Goal: Task Accomplishment & Management: Manage account settings

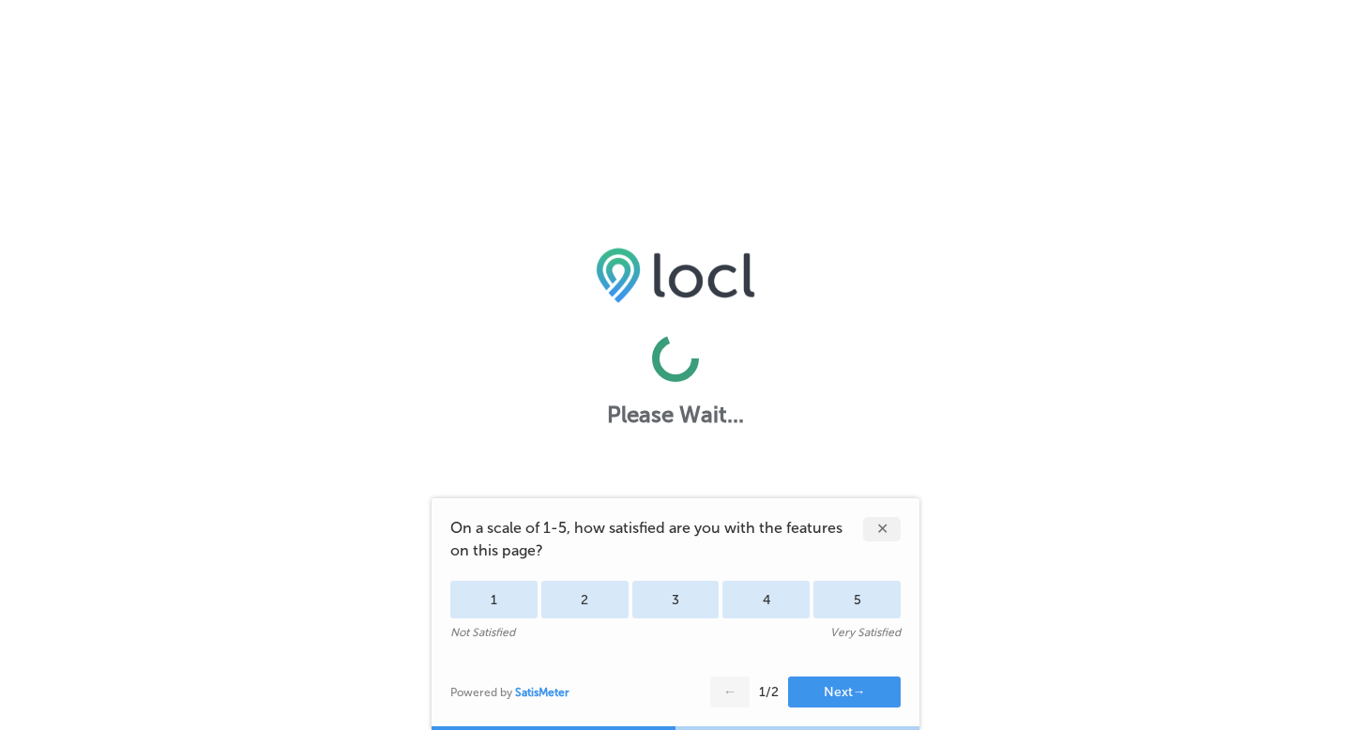
drag, startPoint x: 893, startPoint y: 533, endPoint x: 919, endPoint y: 513, distance: 32.1
click at [894, 533] on div "✕" at bounding box center [882, 529] width 38 height 24
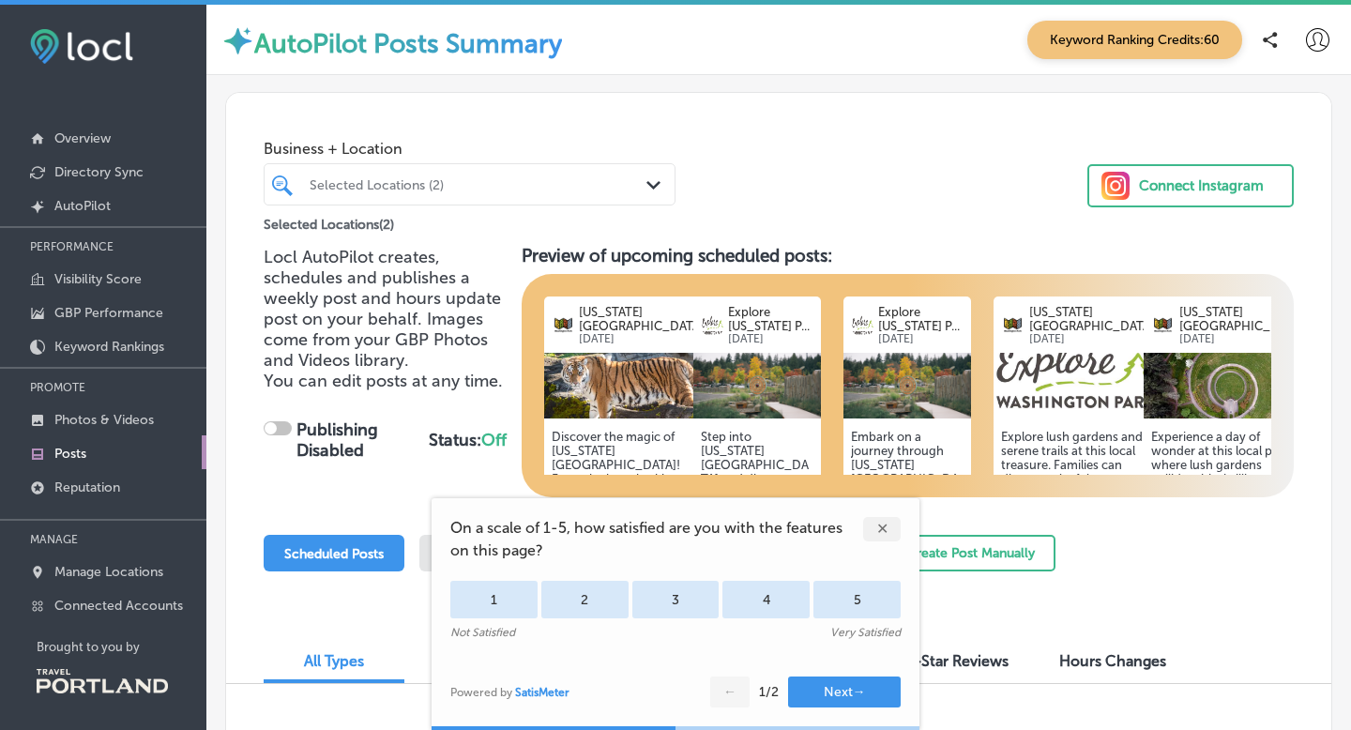
click at [885, 531] on div "✕" at bounding box center [882, 529] width 38 height 24
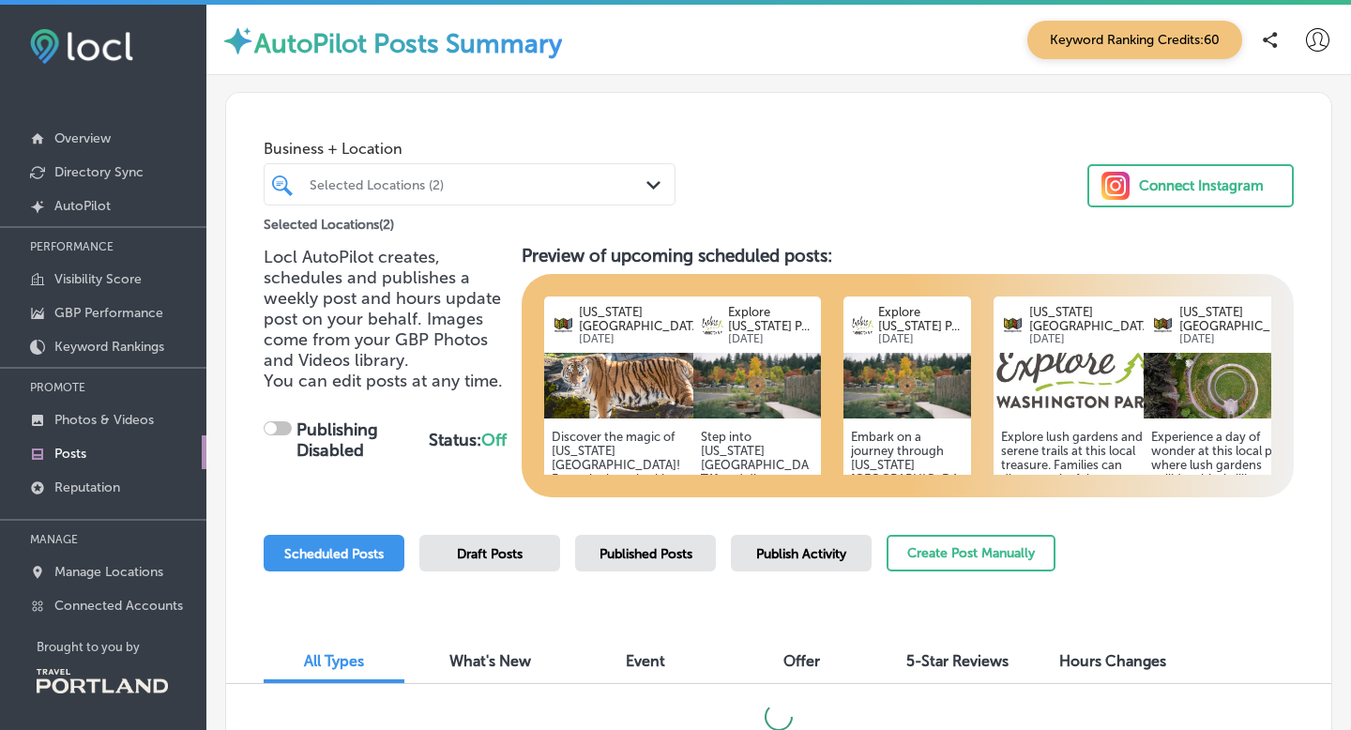
checkbox input "true"
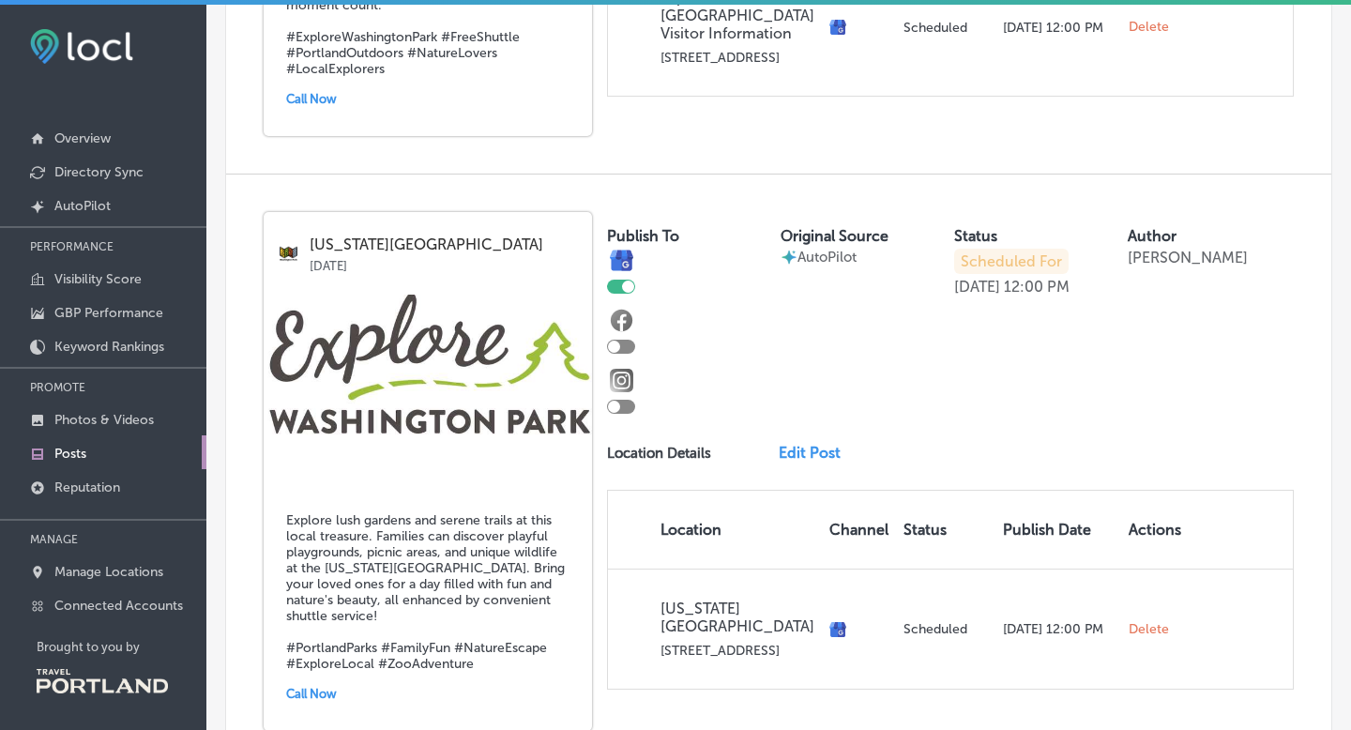
scroll to position [2349, 0]
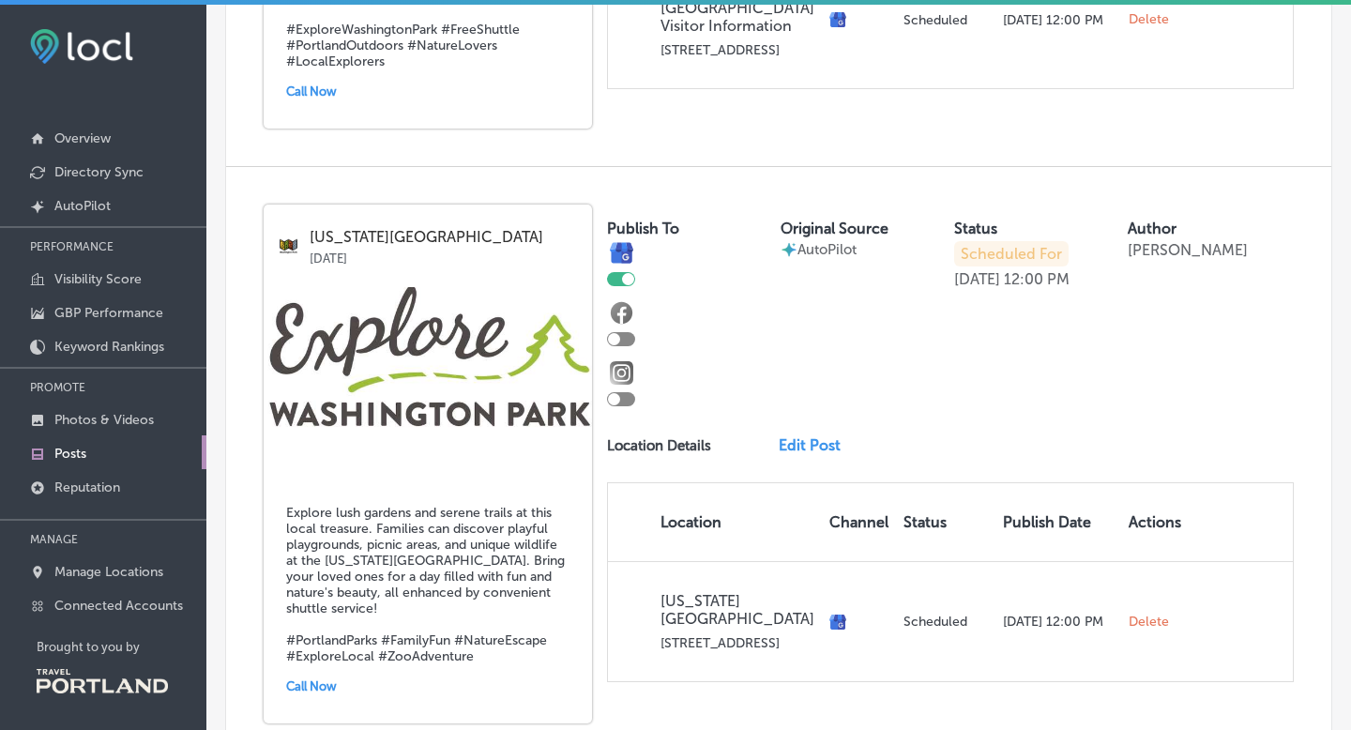
click at [630, 273] on div at bounding box center [628, 279] width 12 height 12
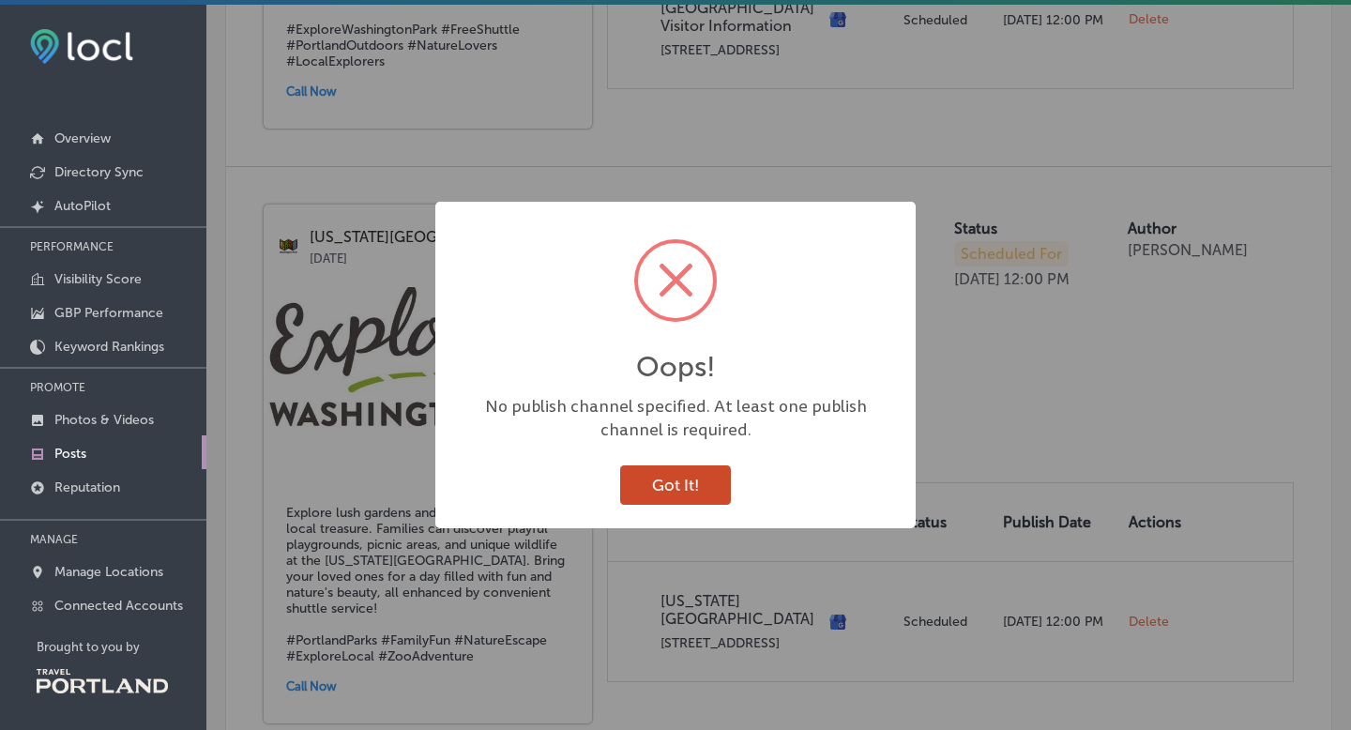
click at [694, 481] on button "Got It!" at bounding box center [675, 484] width 111 height 38
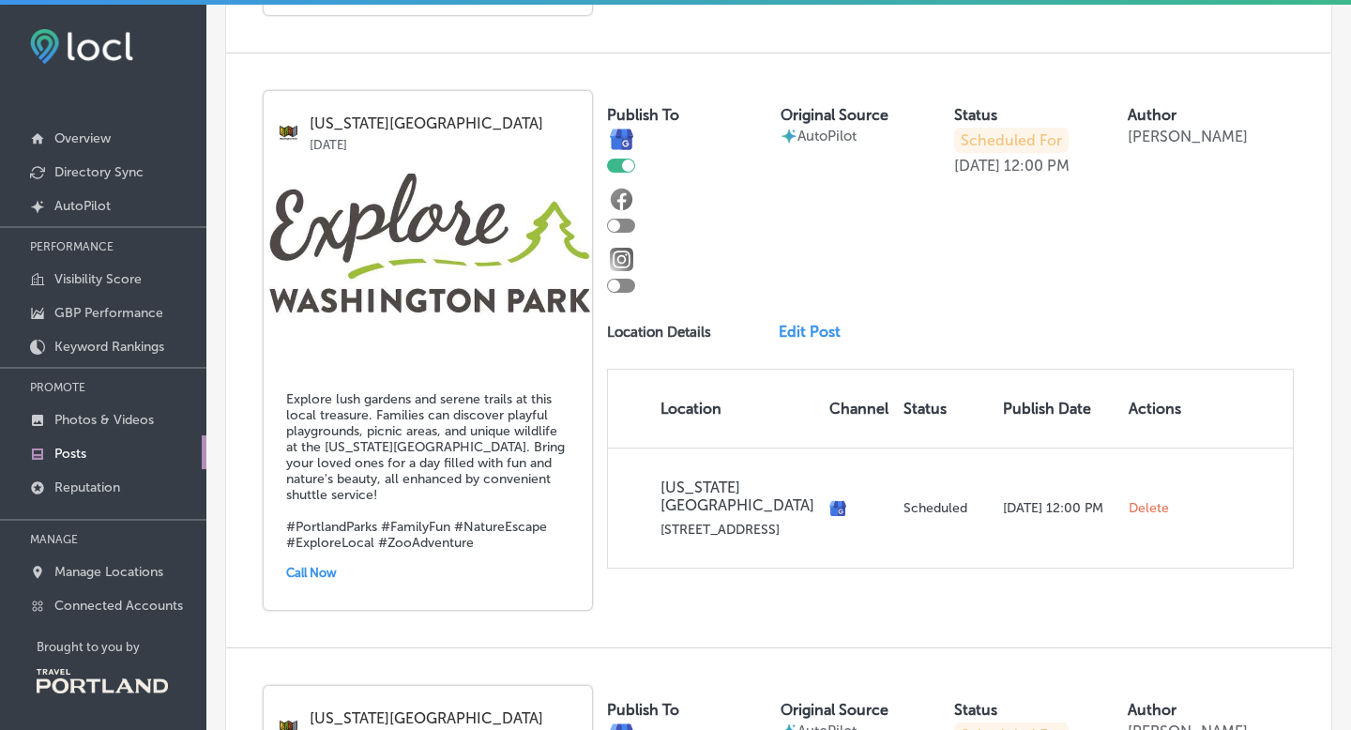
scroll to position [2536, 0]
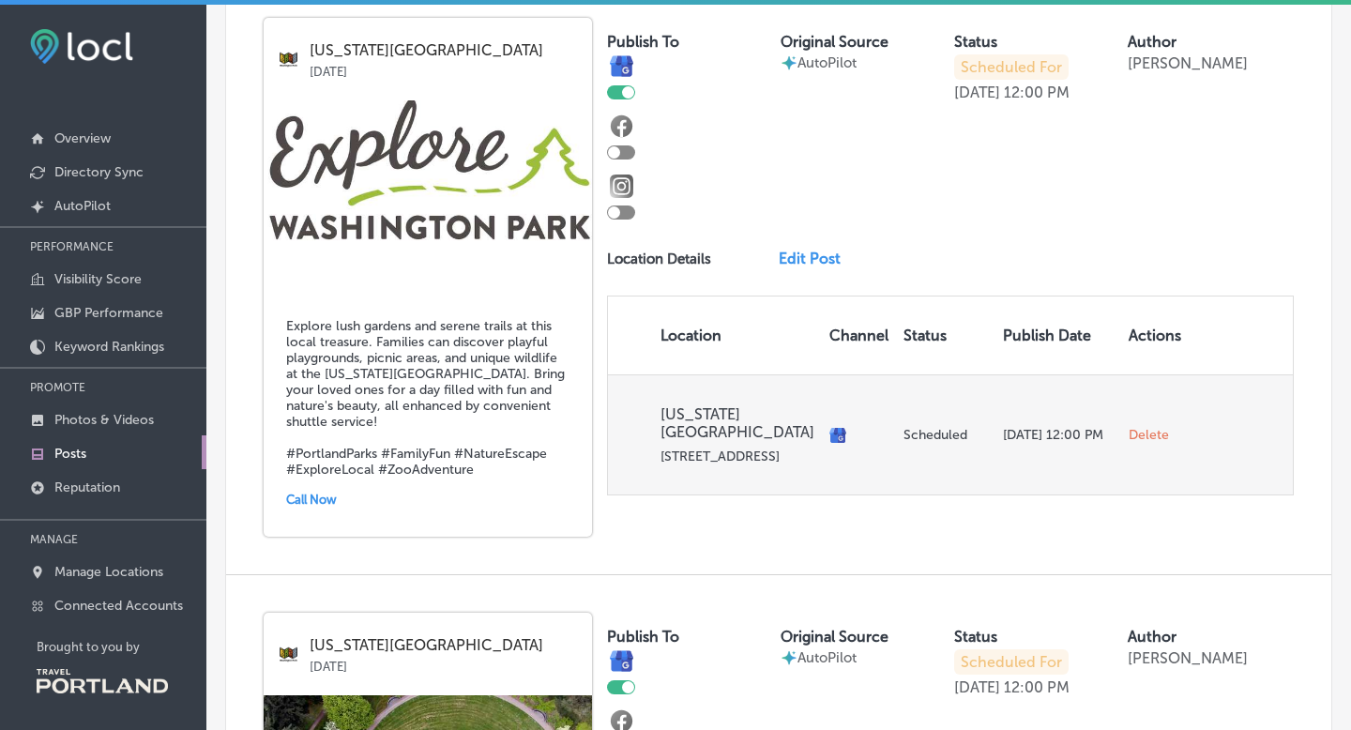
click at [1133, 427] on span "Delete" at bounding box center [1149, 435] width 40 height 17
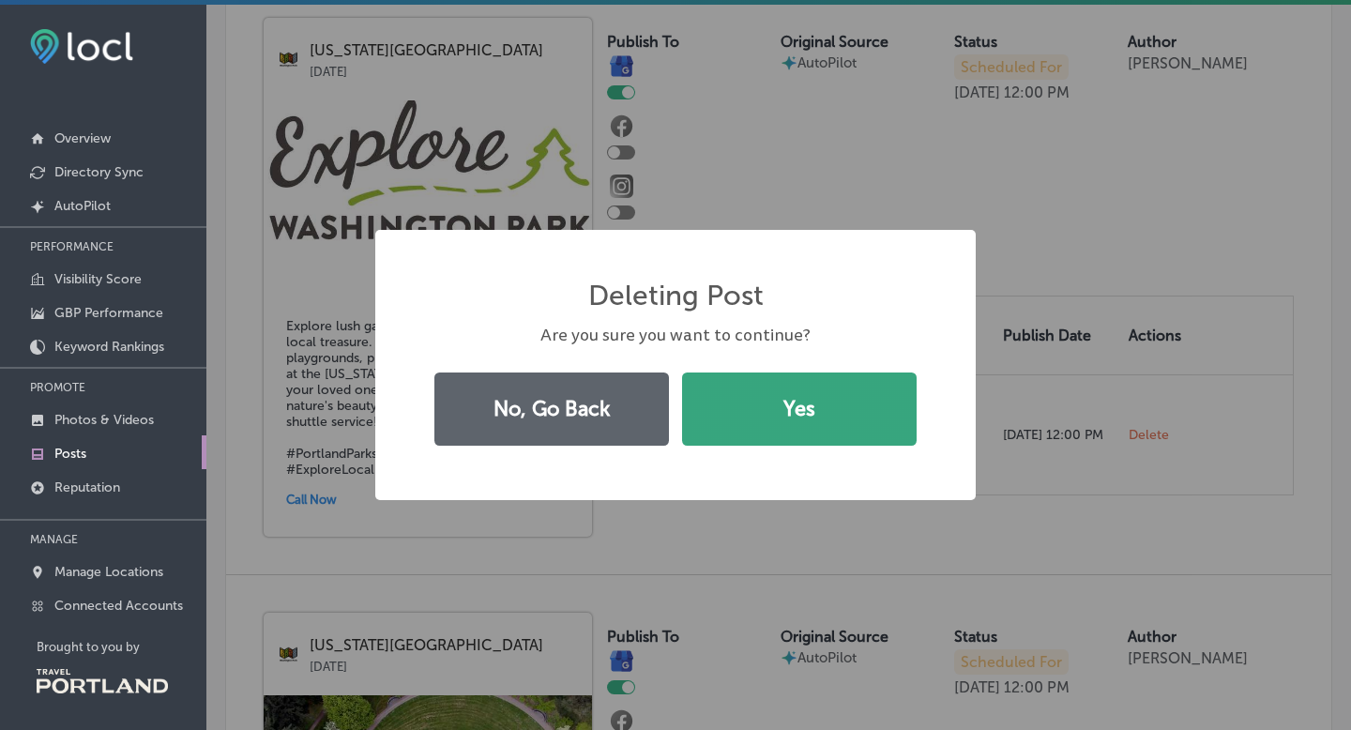
click at [814, 419] on button "Yes" at bounding box center [799, 408] width 235 height 73
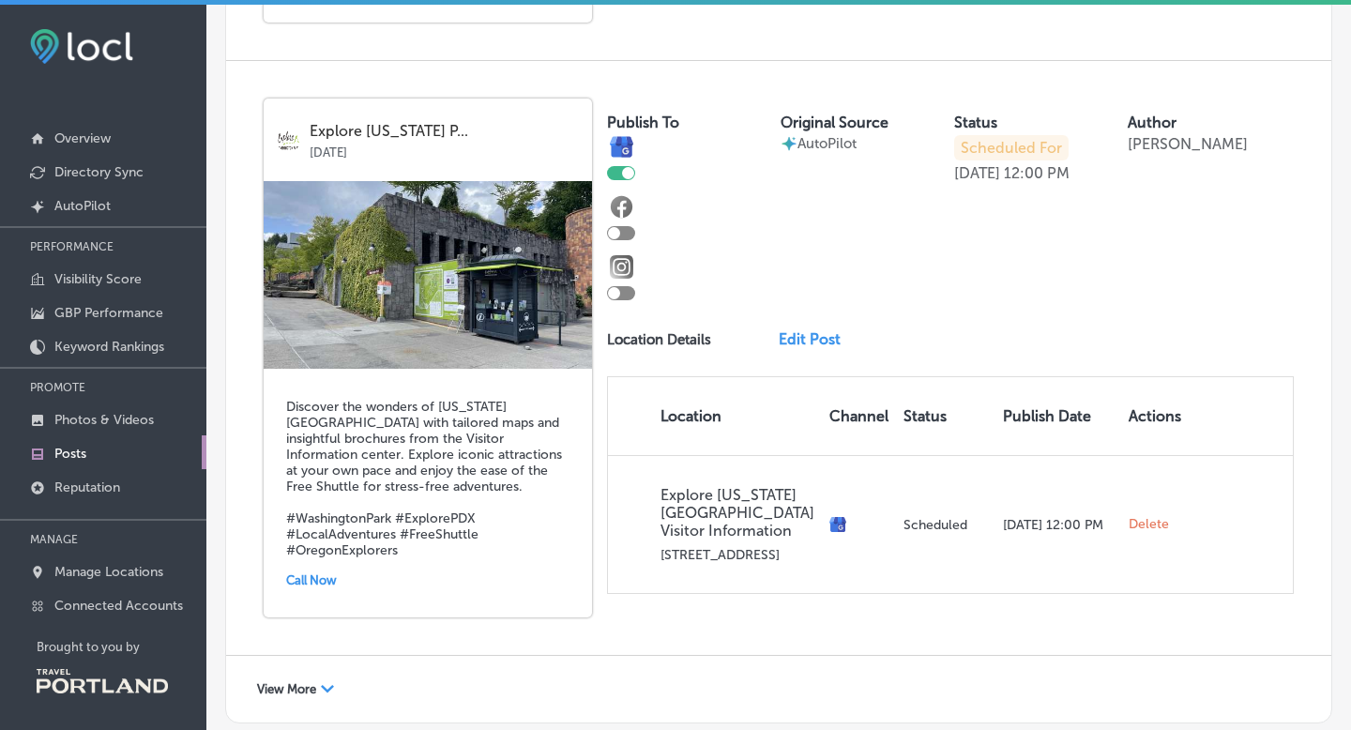
scroll to position [3091, 0]
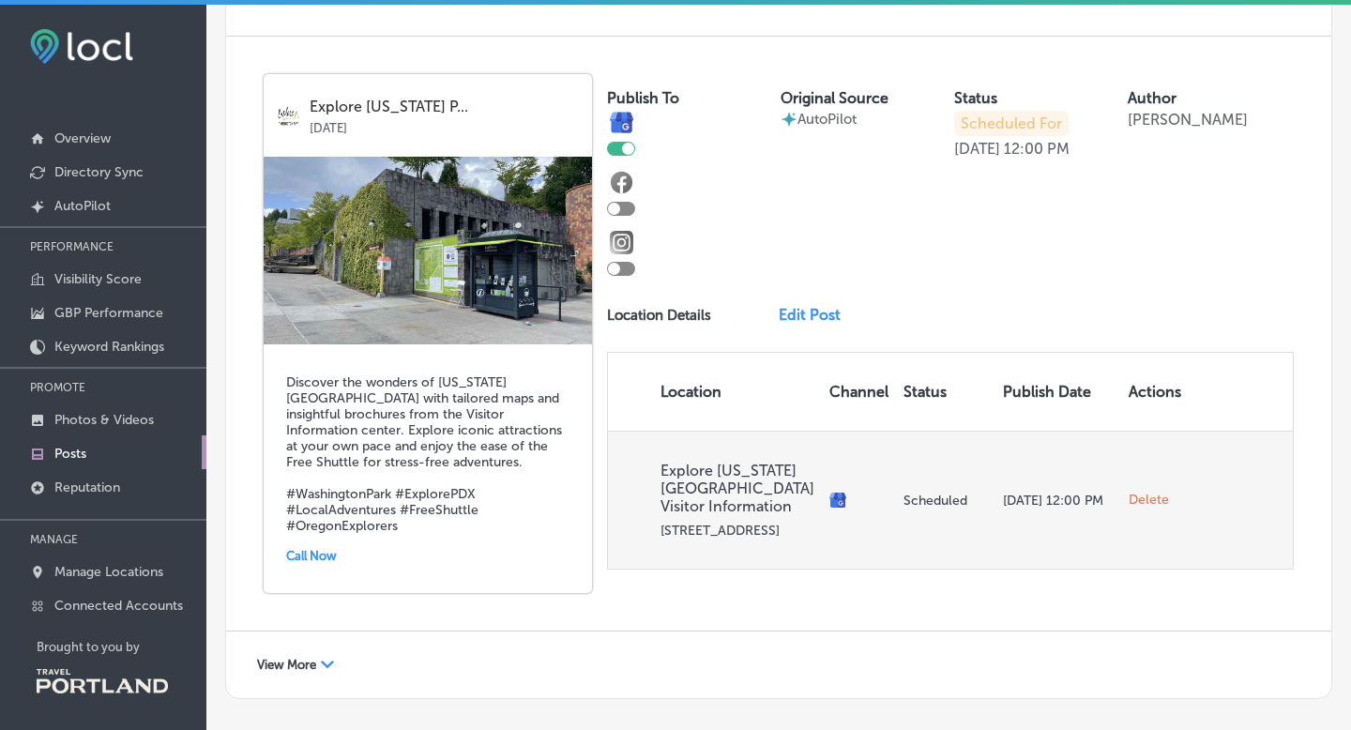
click at [1152, 468] on td "Delete" at bounding box center [1155, 500] width 68 height 138
click at [1154, 492] on span "Delete" at bounding box center [1149, 500] width 40 height 17
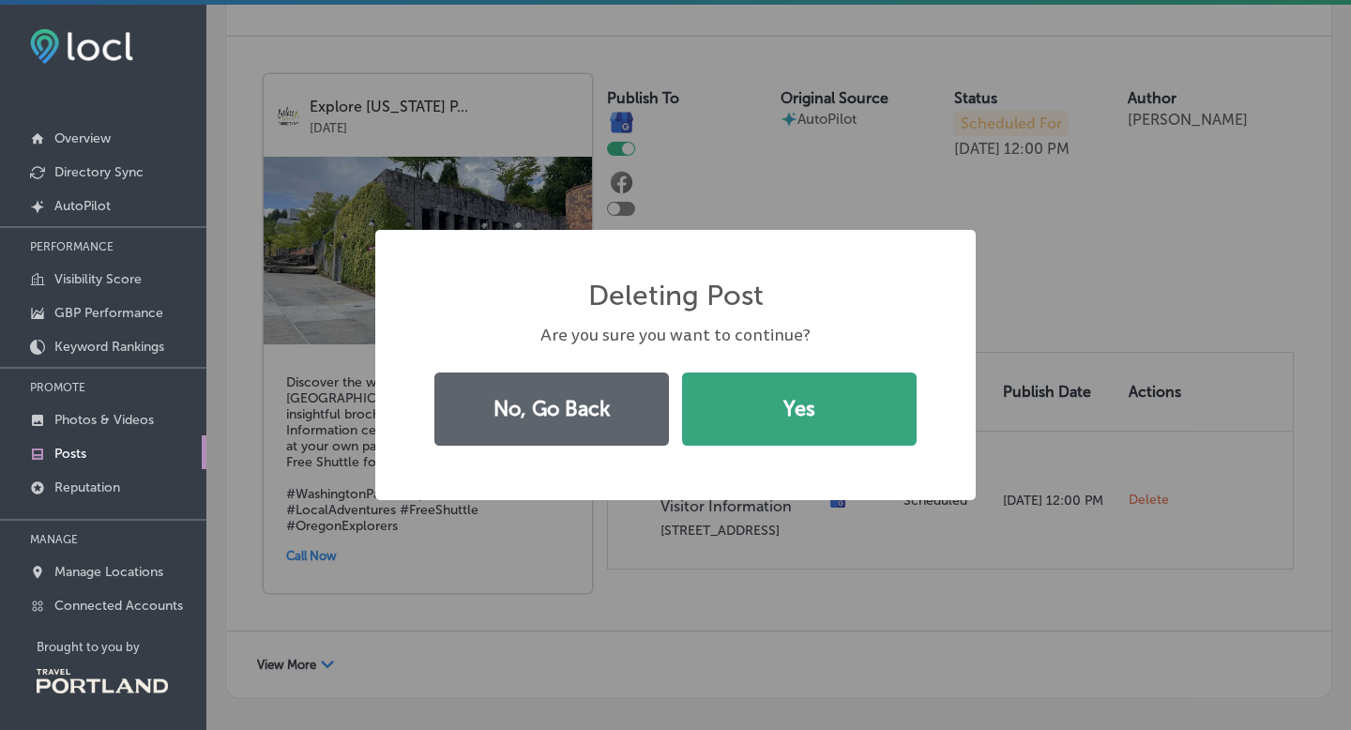
click at [842, 436] on button "Yes" at bounding box center [799, 408] width 235 height 73
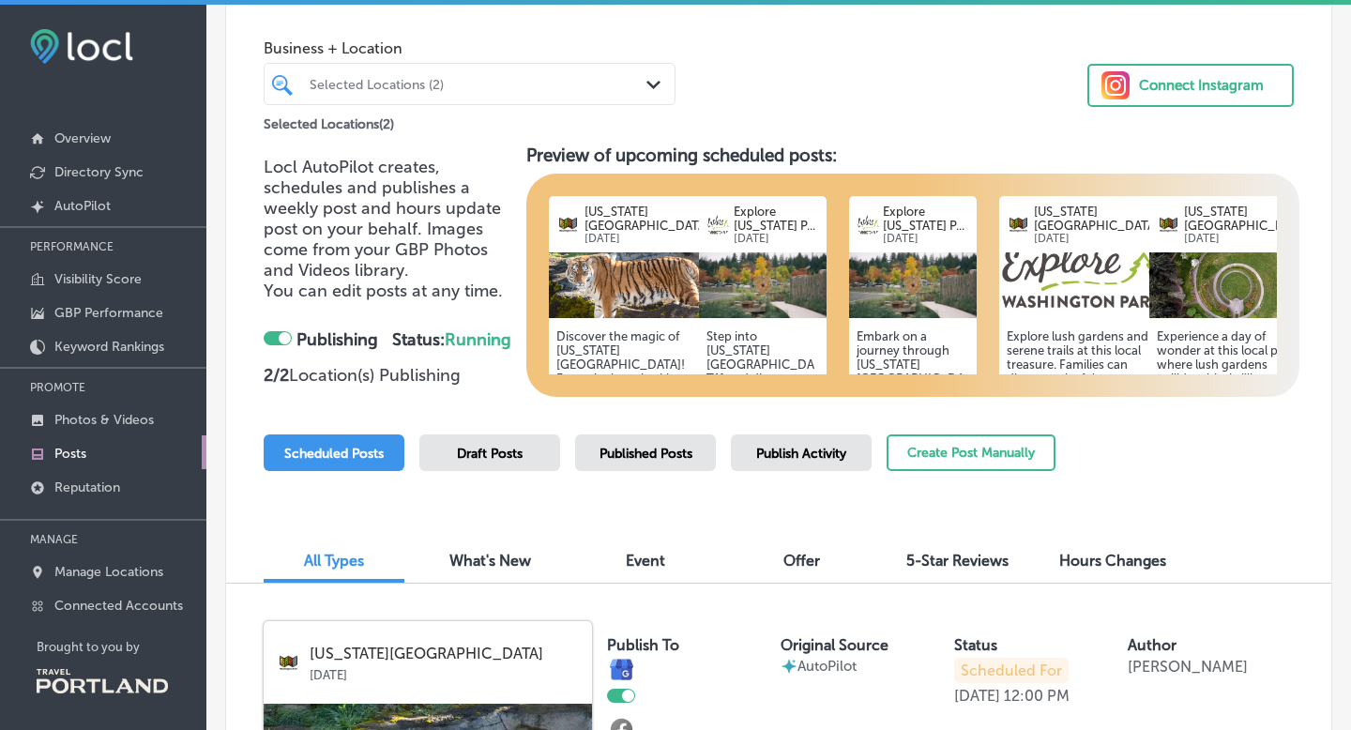
scroll to position [0, 0]
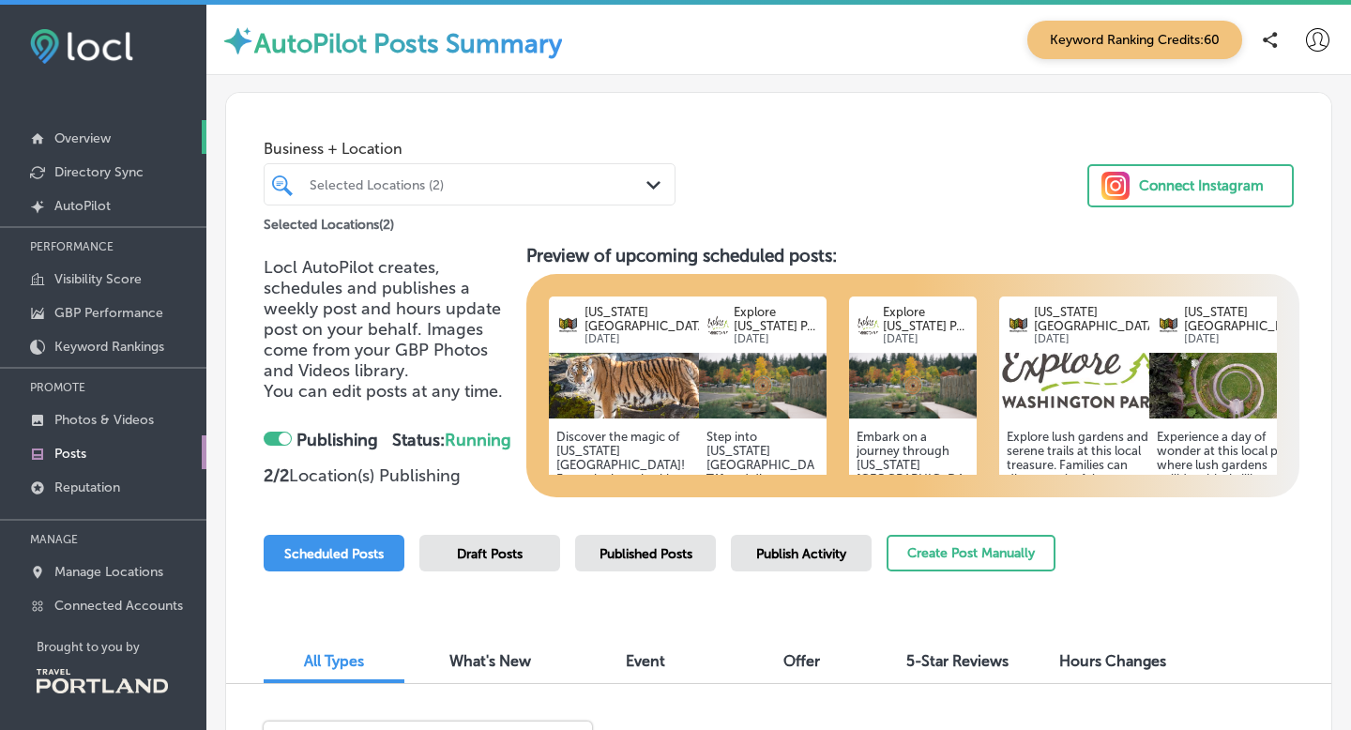
click at [107, 140] on p "Overview" at bounding box center [82, 138] width 56 height 16
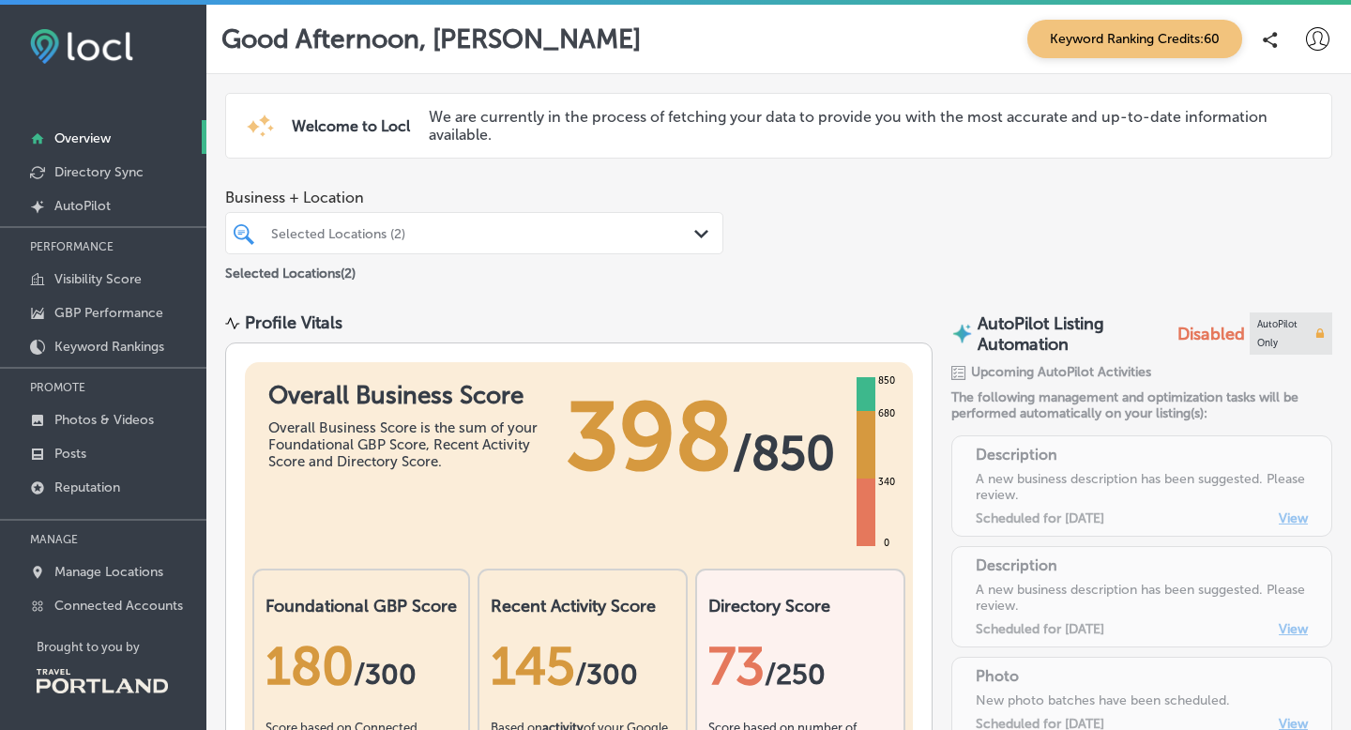
click at [574, 225] on div "Selected Locations (2)" at bounding box center [483, 233] width 425 height 16
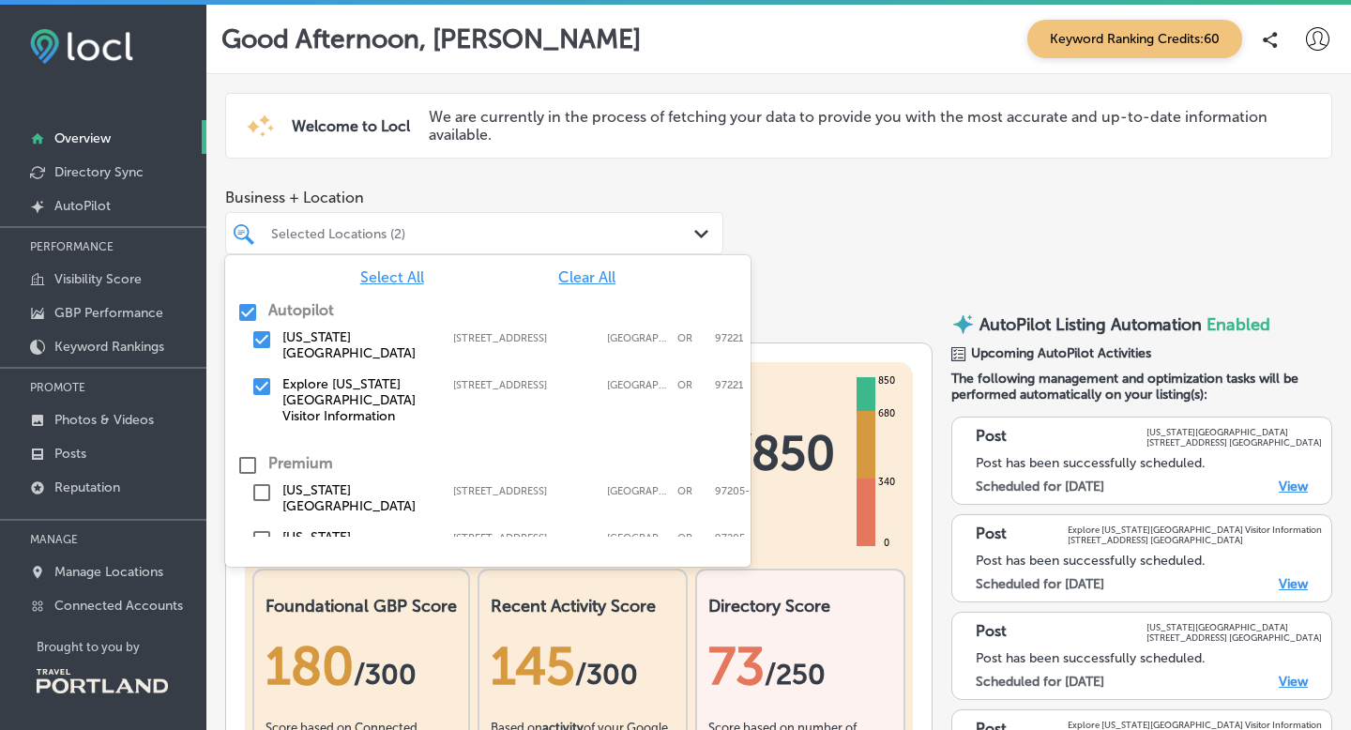
click at [895, 224] on div "Business + Location option focused, 1 of 3. 22 results available. Use Up and Do…" at bounding box center [778, 236] width 1145 height 114
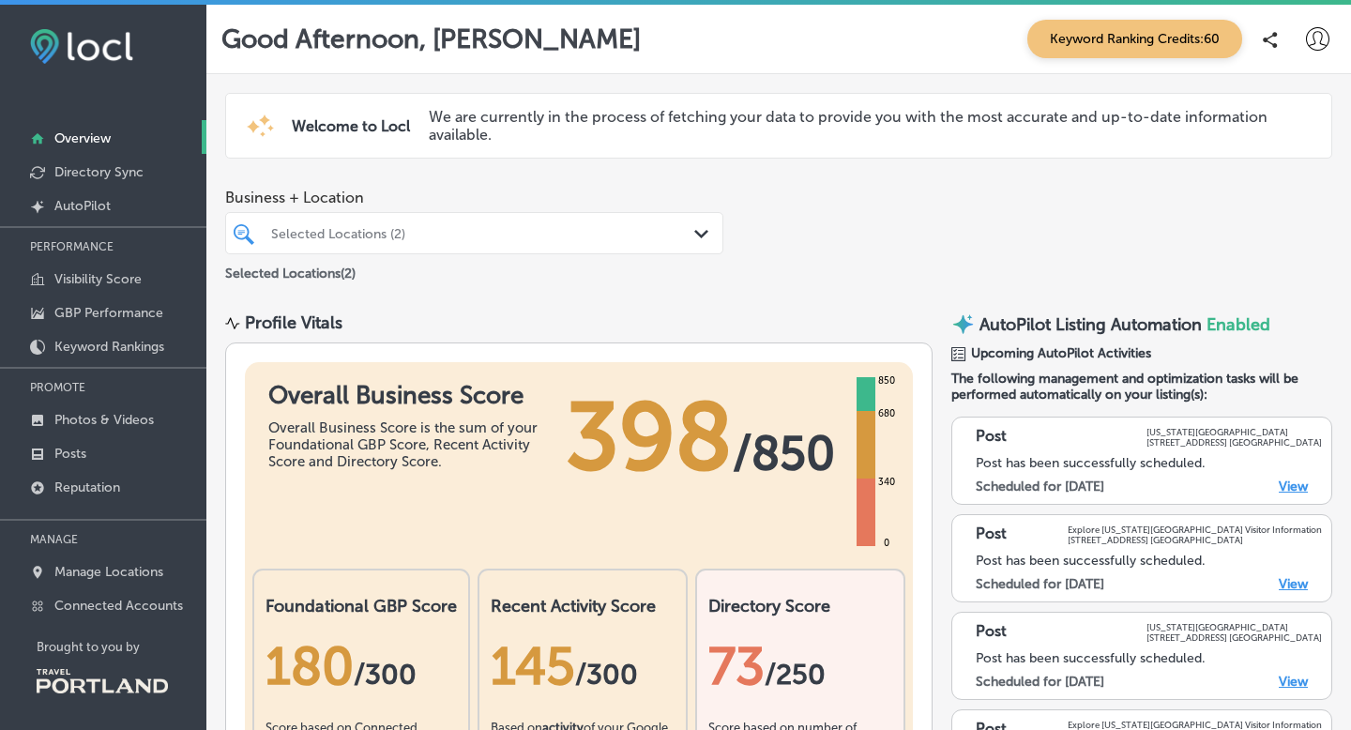
click at [1325, 34] on icon at bounding box center [1317, 38] width 23 height 23
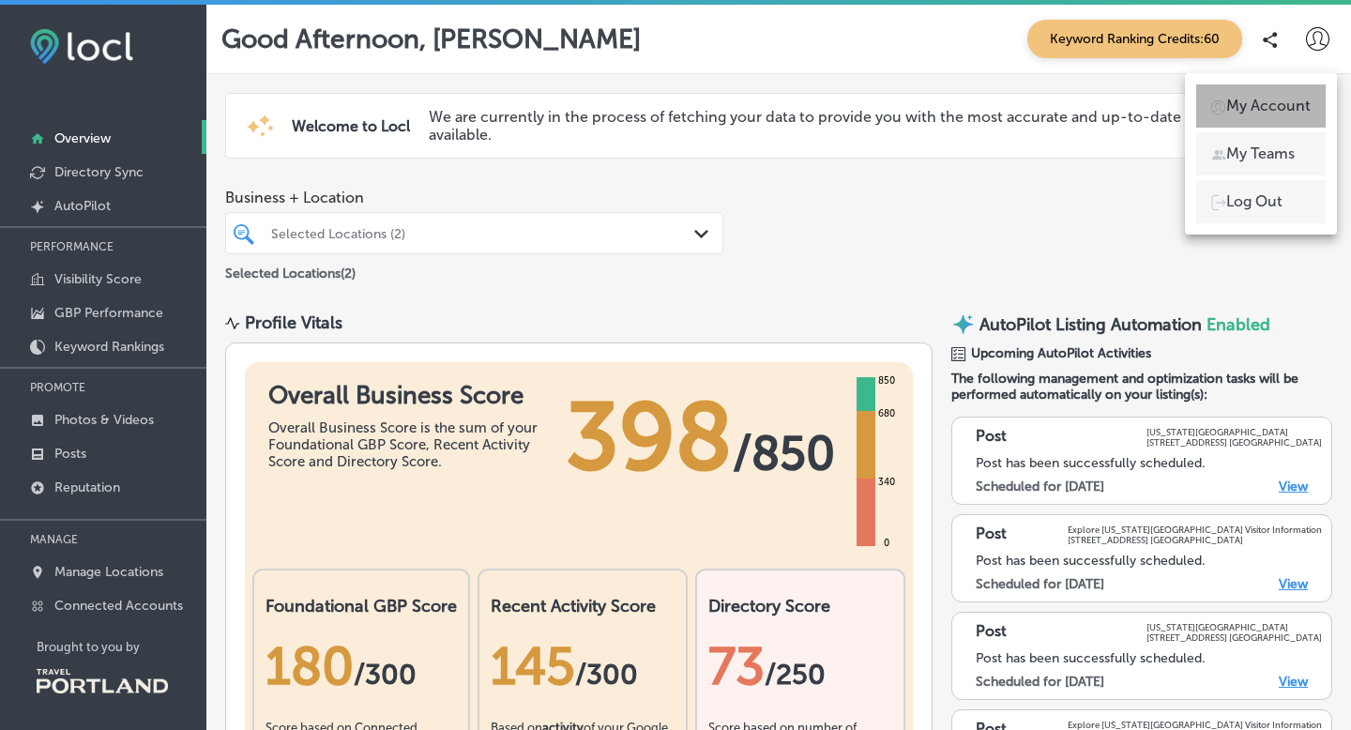
click at [1259, 118] on li "My Account" at bounding box center [1260, 105] width 129 height 43
select select "US"
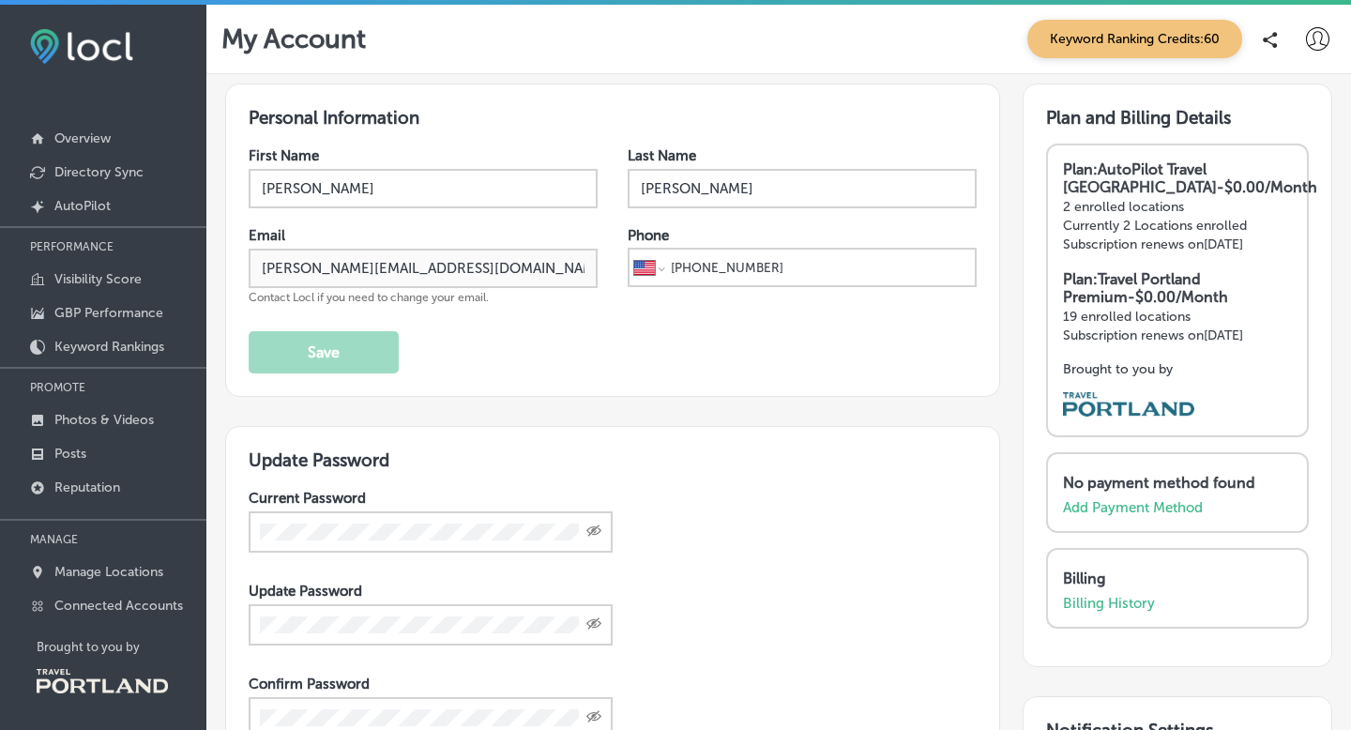
click at [345, 191] on input "[PERSON_NAME]" at bounding box center [423, 188] width 349 height 39
type input "[PERSON_NAME]"
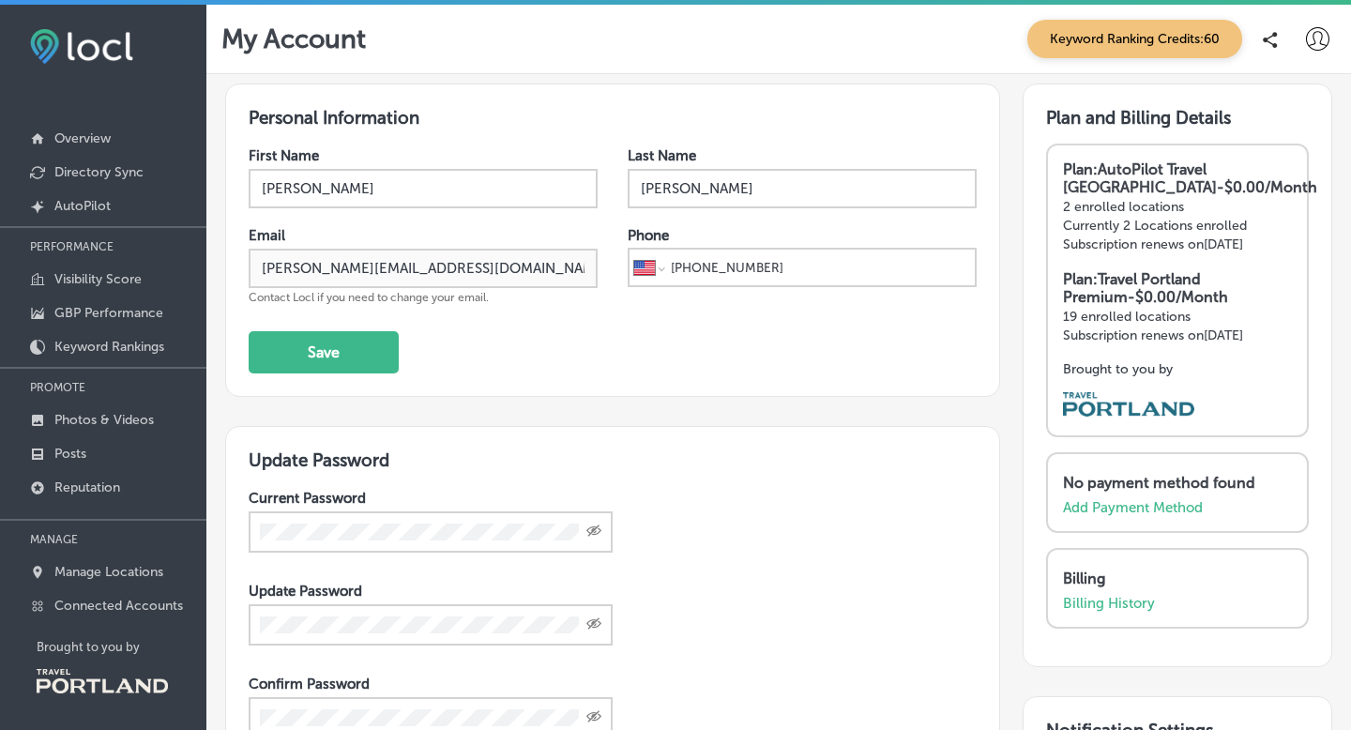
click at [782, 264] on input "[PHONE_NUMBER]" at bounding box center [819, 268] width 301 height 36
click at [471, 326] on div "First Name [PERSON_NAME] Last Name [PERSON_NAME] Email [EMAIL_ADDRESS][DOMAIN_N…" at bounding box center [613, 260] width 728 height 226
click at [393, 295] on span "Contact Locl if you need to change your email." at bounding box center [369, 297] width 240 height 13
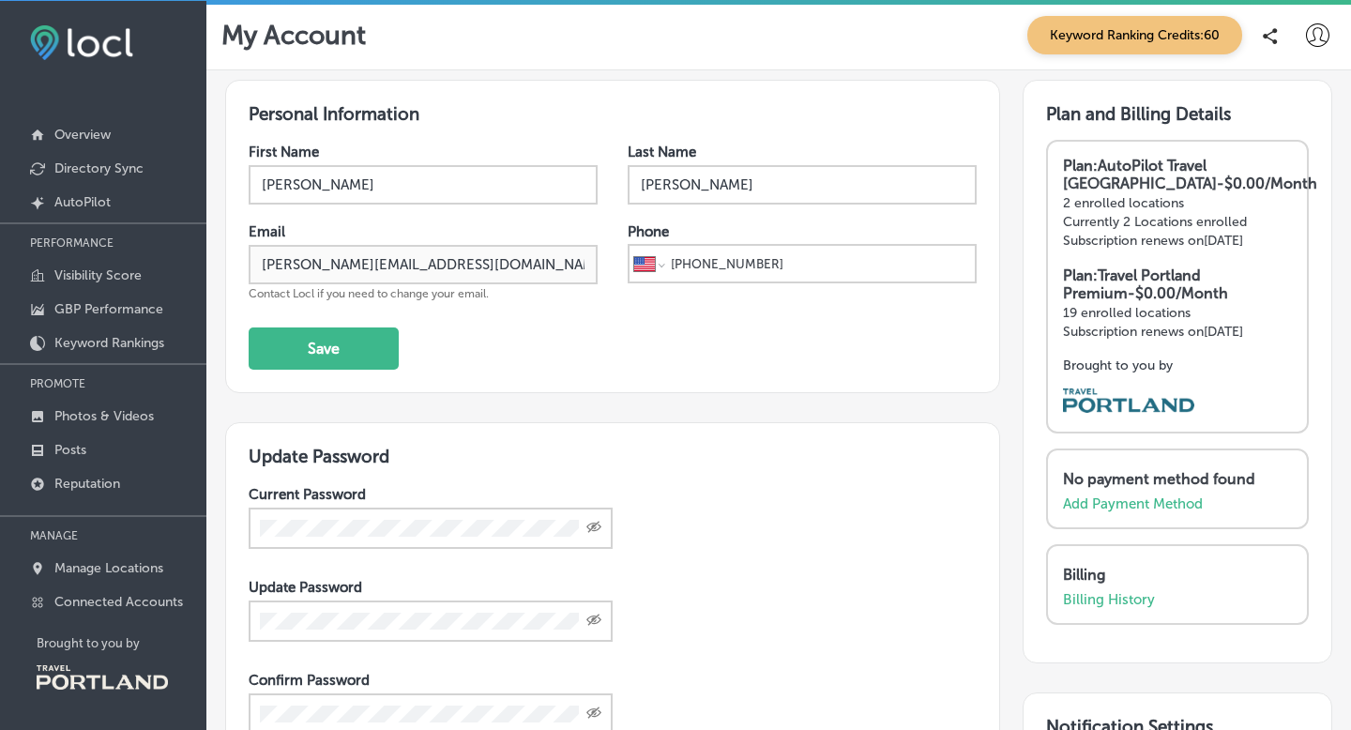
scroll to position [5, 0]
